Goal: Task Accomplishment & Management: Manage account settings

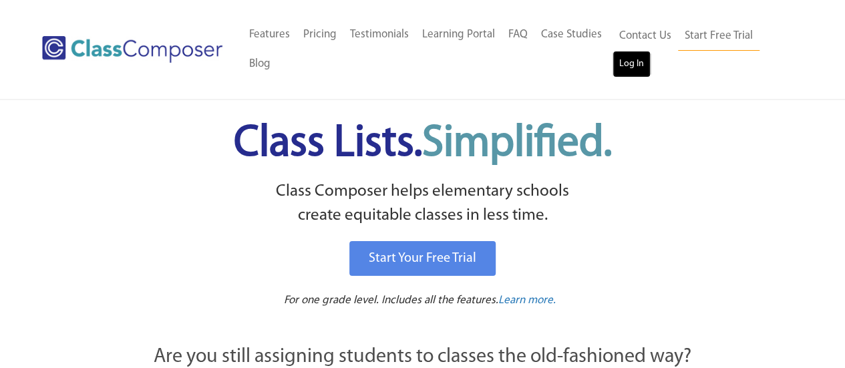
click at [635, 71] on link "Log In" at bounding box center [632, 64] width 38 height 27
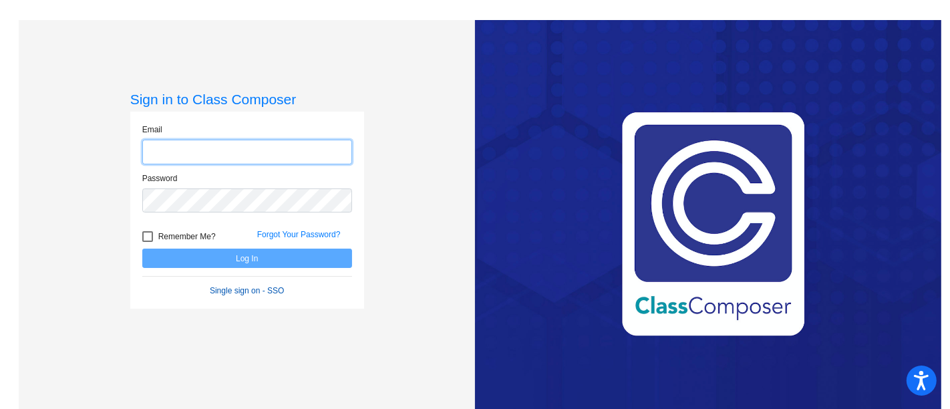
type input "kellingson@psdschools.org"
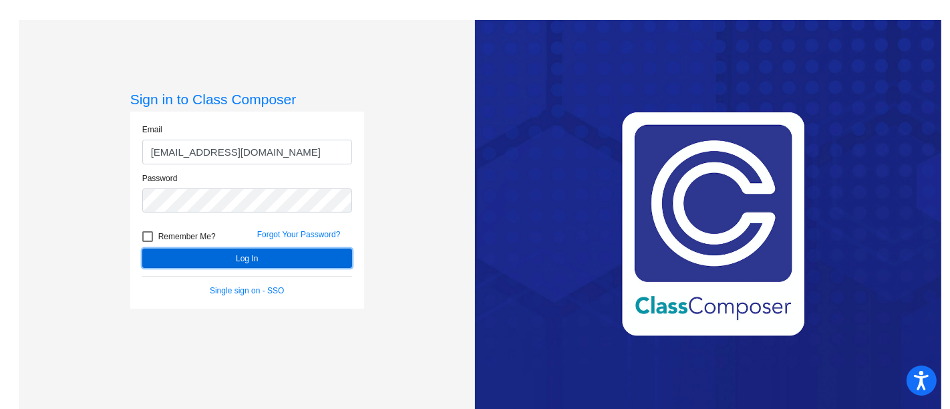
click at [238, 258] on button "Log In" at bounding box center [247, 258] width 210 height 19
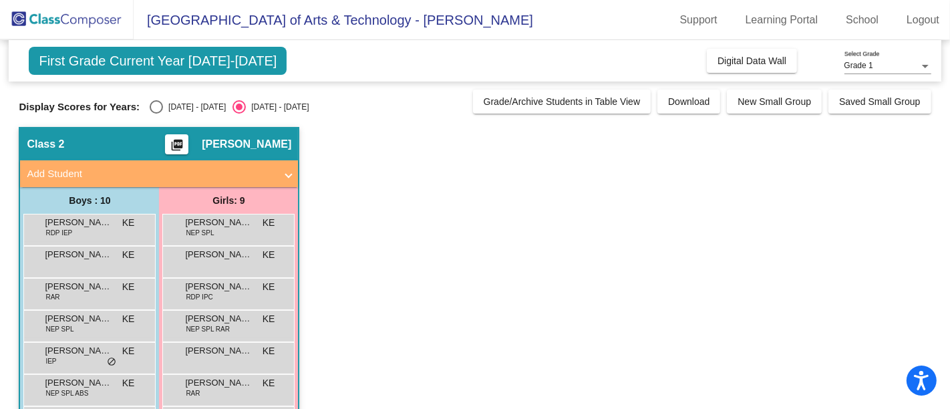
click at [176, 104] on div "2024 - 2025" at bounding box center [194, 107] width 63 height 12
click at [156, 114] on input "2024 - 2025" at bounding box center [156, 114] width 1 height 1
radio input "true"
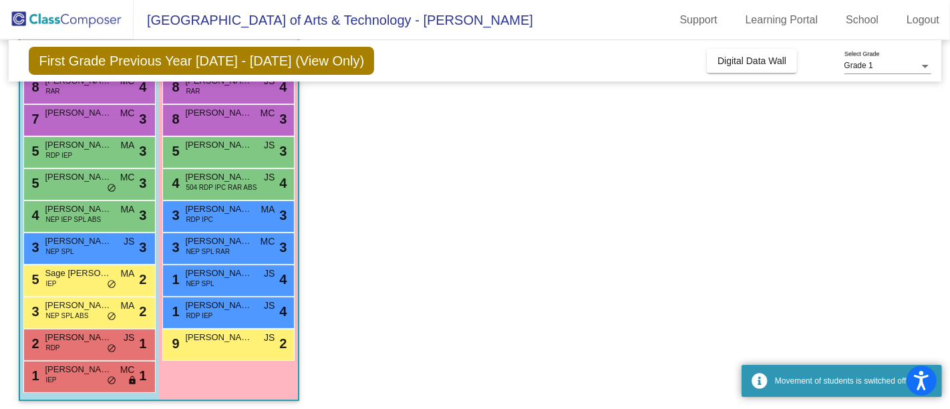
scroll to position [142, 0]
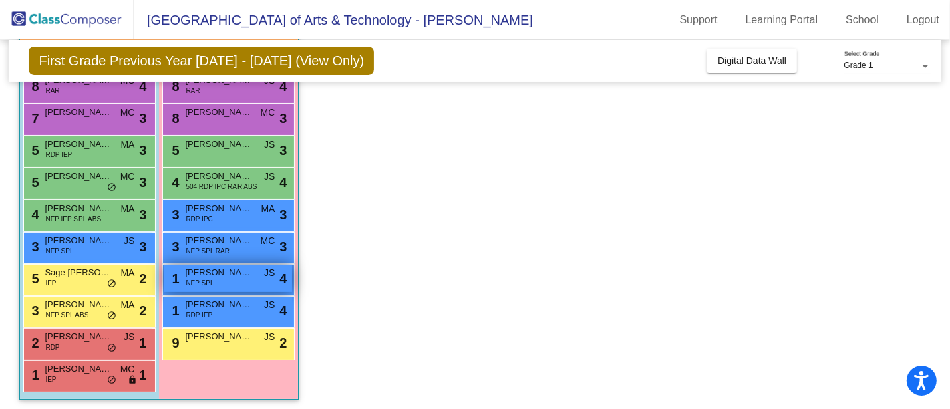
click at [254, 281] on div "1 Anna Posas Oyuela NEP SPL JS lock do_not_disturb_alt 4" at bounding box center [228, 278] width 128 height 27
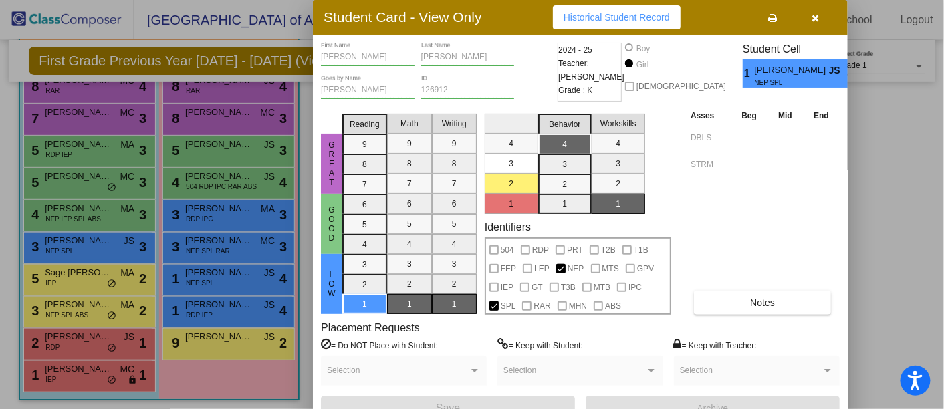
click at [813, 13] on icon "button" at bounding box center [815, 17] width 7 height 9
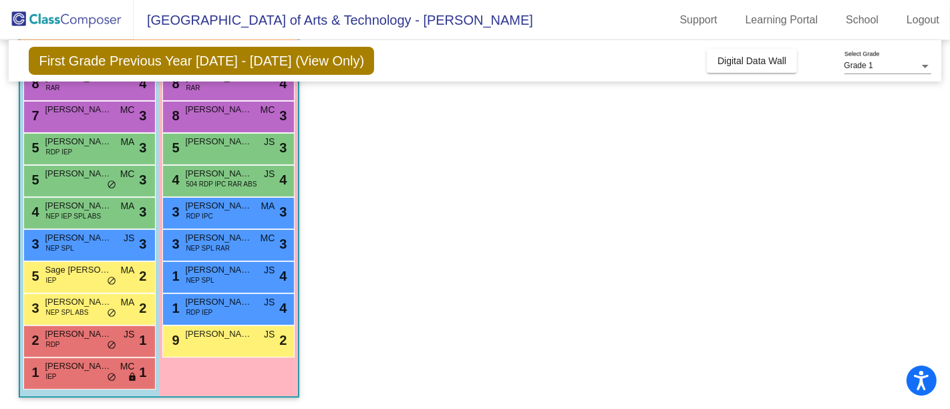
scroll to position [0, 0]
